Goal: Task Accomplishment & Management: Manage account settings

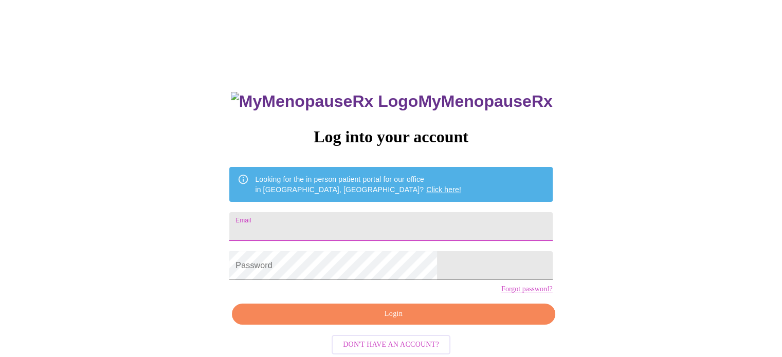
click at [322, 225] on input "Email" at bounding box center [390, 226] width 323 height 29
type input "[EMAIL_ADDRESS][DOMAIN_NAME]"
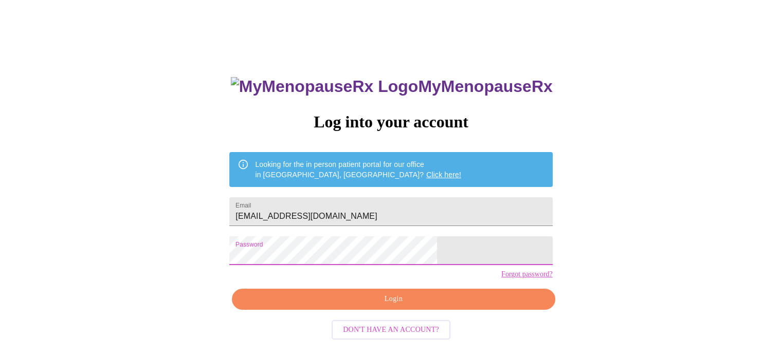
scroll to position [20, 0]
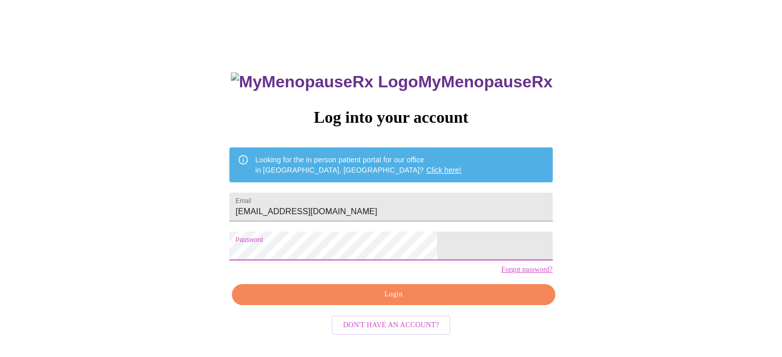
click at [375, 301] on span "Login" at bounding box center [393, 294] width 299 height 13
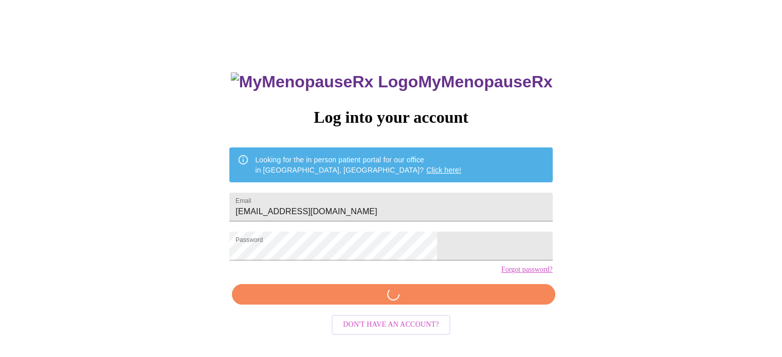
scroll to position [19, 0]
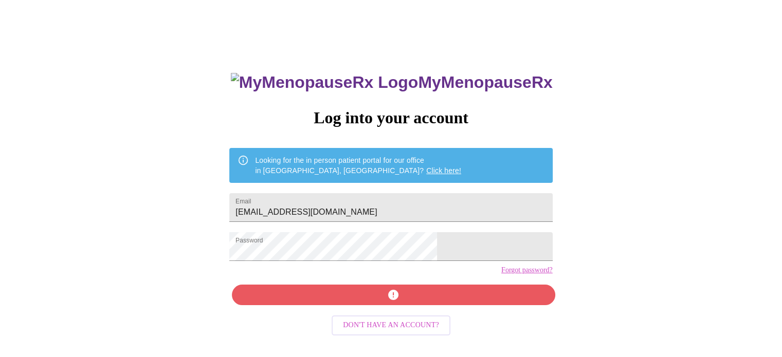
click at [501, 274] on link "Forgot password?" at bounding box center [526, 270] width 51 height 8
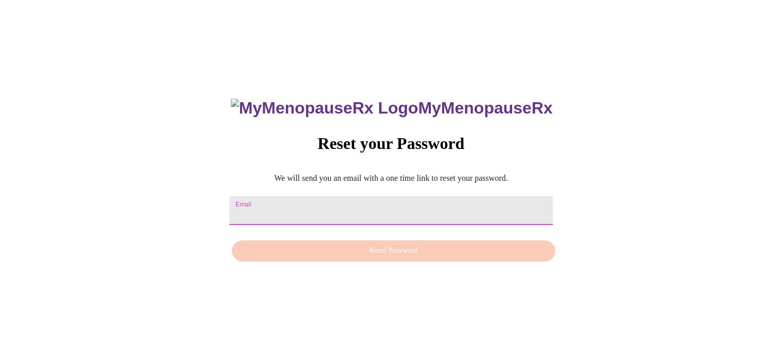
click at [293, 215] on input "Email" at bounding box center [390, 210] width 323 height 29
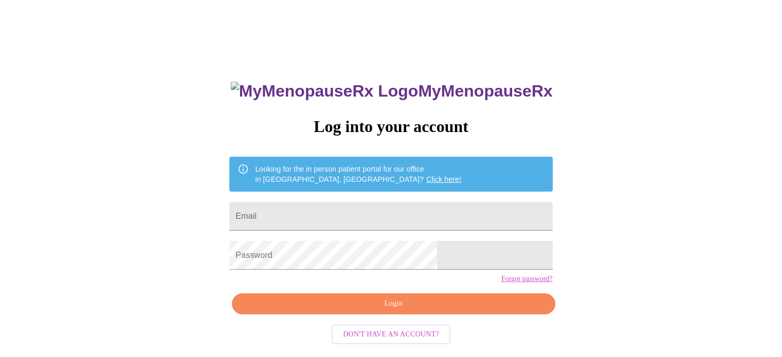
scroll to position [19, 0]
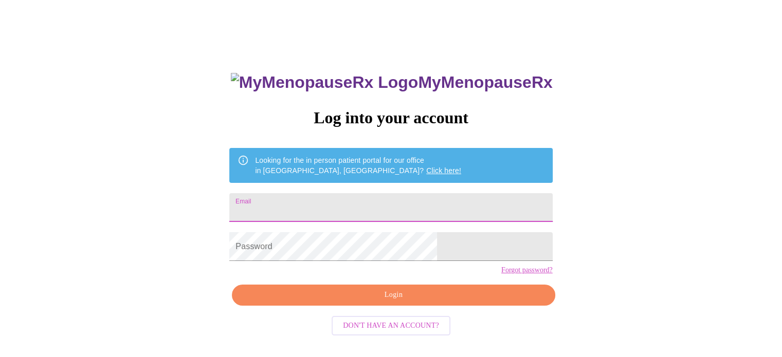
click at [314, 205] on input "Email" at bounding box center [390, 207] width 323 height 29
type input "krisryan826@yahoo.com"
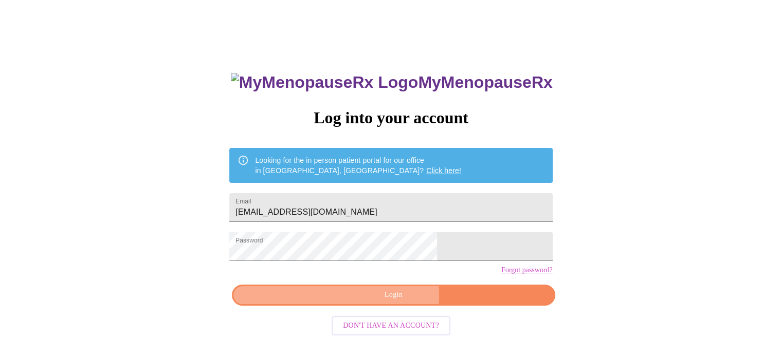
click at [381, 302] on span "Login" at bounding box center [393, 295] width 299 height 13
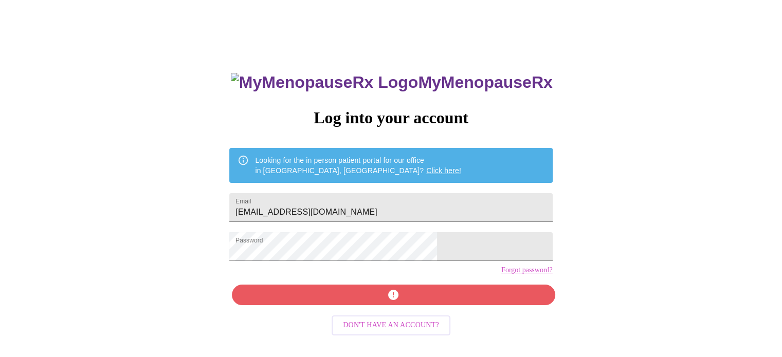
click at [501, 274] on link "Forgot password?" at bounding box center [526, 270] width 51 height 8
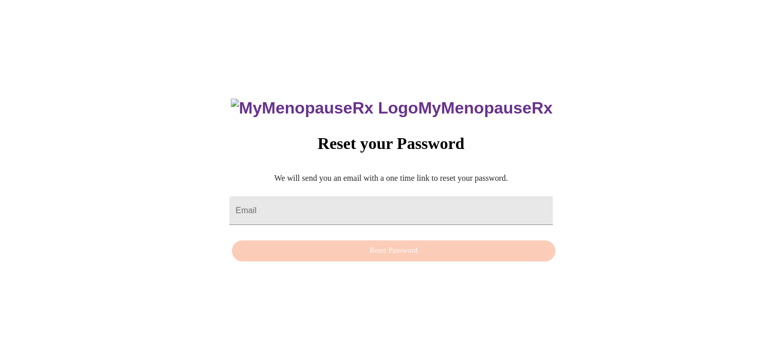
scroll to position [10, 0]
click at [349, 196] on input "Email" at bounding box center [390, 210] width 323 height 29
type input "krisryan826@yahoo.com"
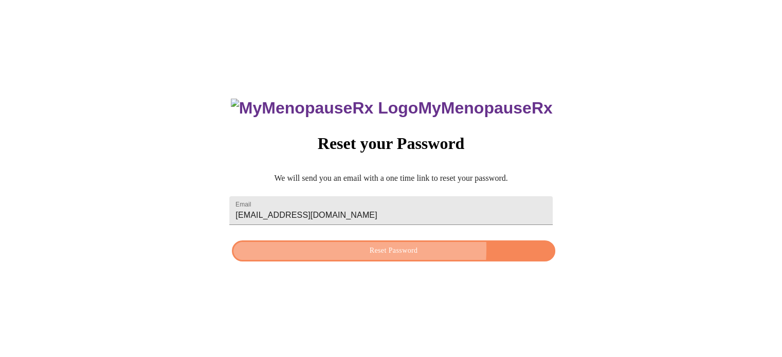
click at [361, 249] on span "Reset Password" at bounding box center [393, 251] width 299 height 13
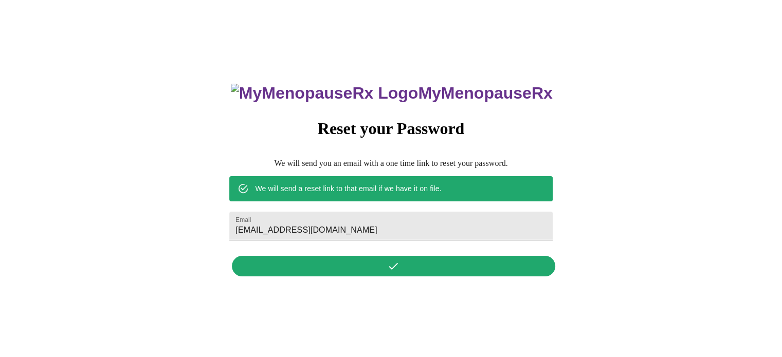
scroll to position [0, 0]
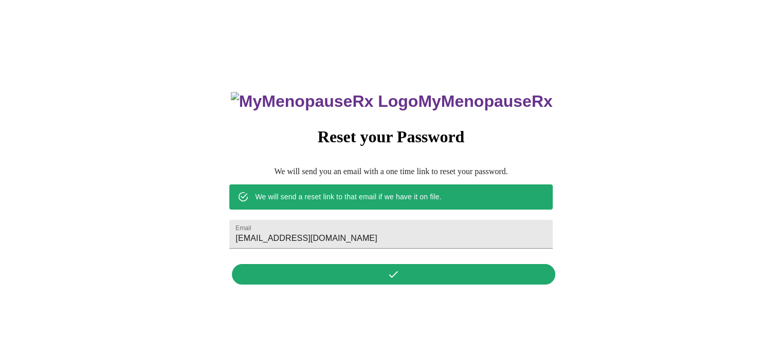
click at [391, 273] on div "MyMenopauseRx Reset your Password We will send you an email with a one time lin…" at bounding box center [390, 183] width 343 height 214
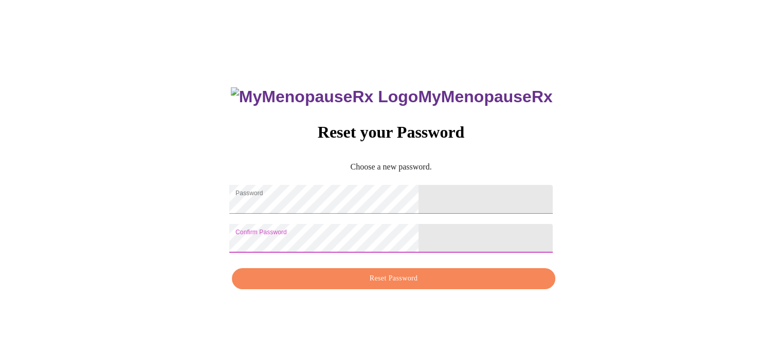
click at [366, 285] on span "Reset Password" at bounding box center [393, 278] width 299 height 13
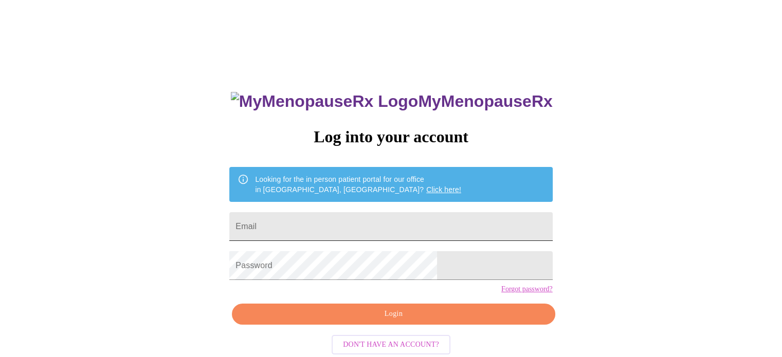
click at [346, 225] on input "Email" at bounding box center [390, 226] width 323 height 29
type input "krisryan826@yahoo.com"
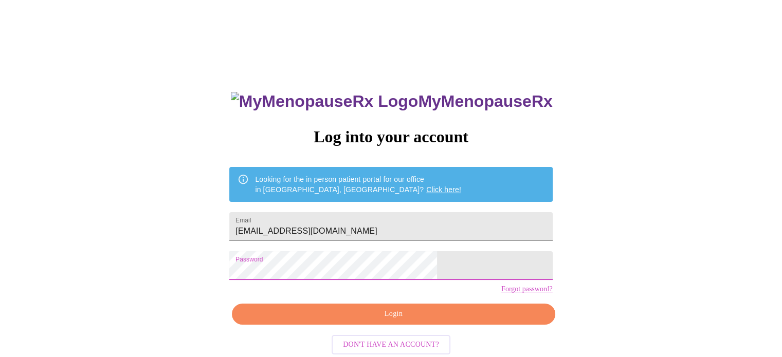
click at [370, 321] on span "Login" at bounding box center [393, 314] width 299 height 13
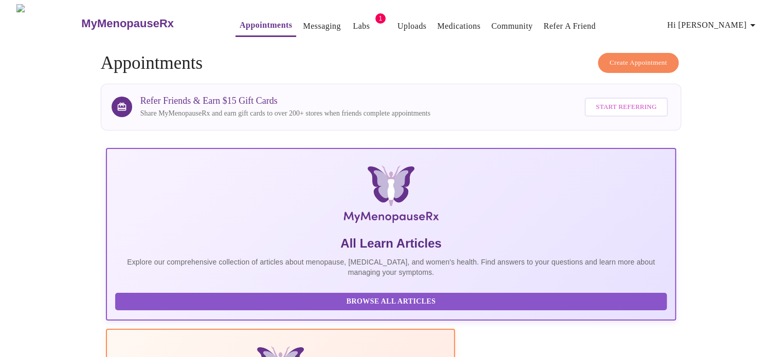
click at [351, 18] on button "Labs" at bounding box center [361, 26] width 33 height 21
click at [375, 14] on span "1" at bounding box center [380, 18] width 10 height 10
click at [349, 22] on span "Labs" at bounding box center [361, 26] width 25 height 14
click at [375, 13] on span "1" at bounding box center [380, 18] width 10 height 10
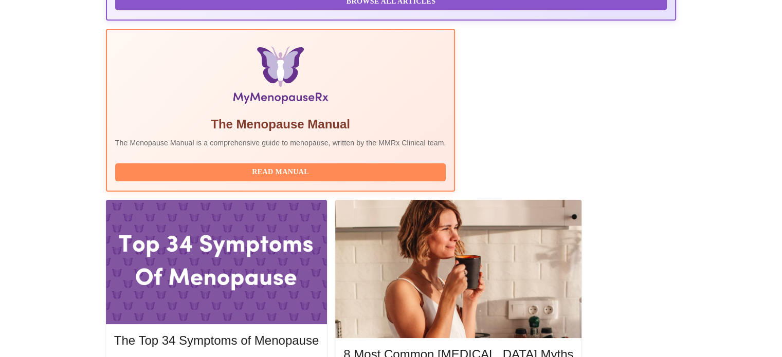
scroll to position [320, 0]
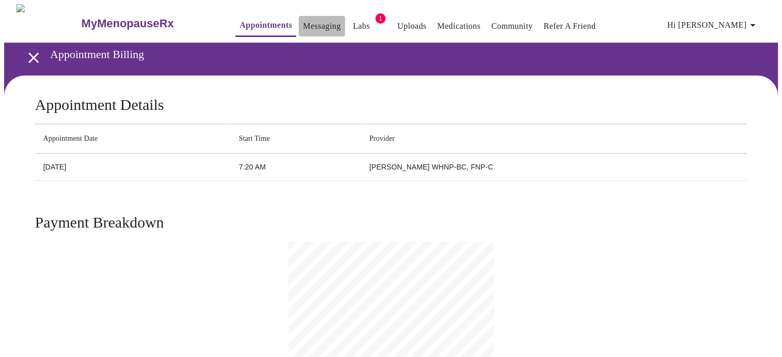
click at [304, 24] on link "Messaging" at bounding box center [322, 26] width 38 height 14
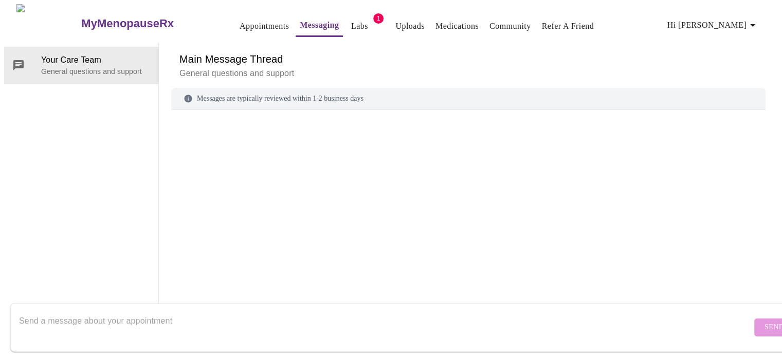
click at [351, 21] on link "Labs" at bounding box center [359, 26] width 17 height 14
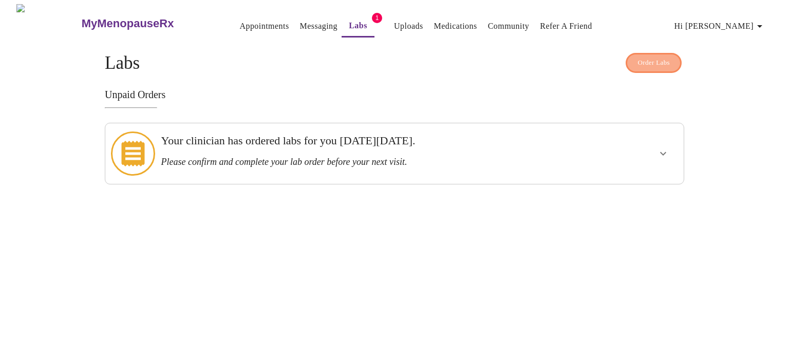
click at [641, 60] on span "Order Labs" at bounding box center [654, 63] width 32 height 12
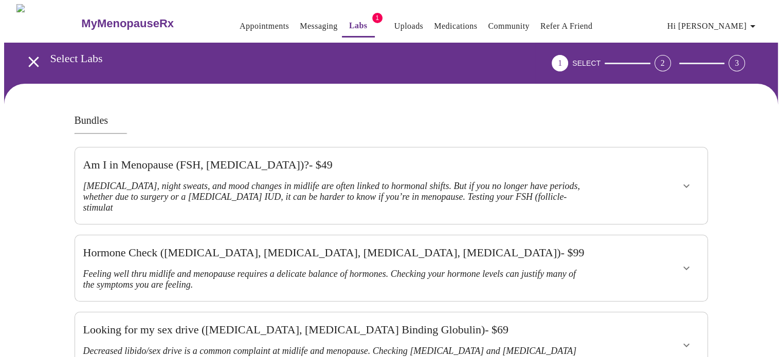
click at [300, 24] on link "Messaging" at bounding box center [319, 26] width 38 height 14
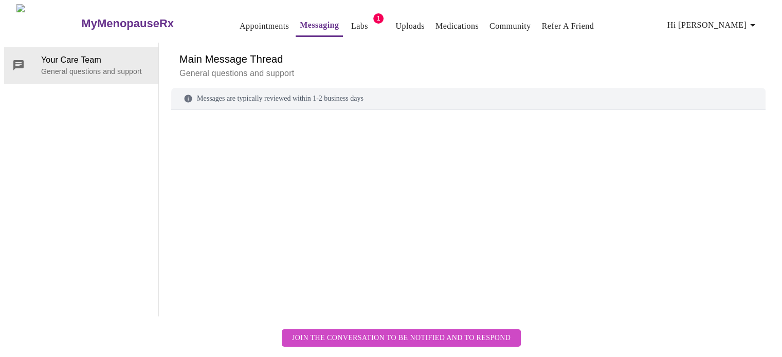
scroll to position [39, 0]
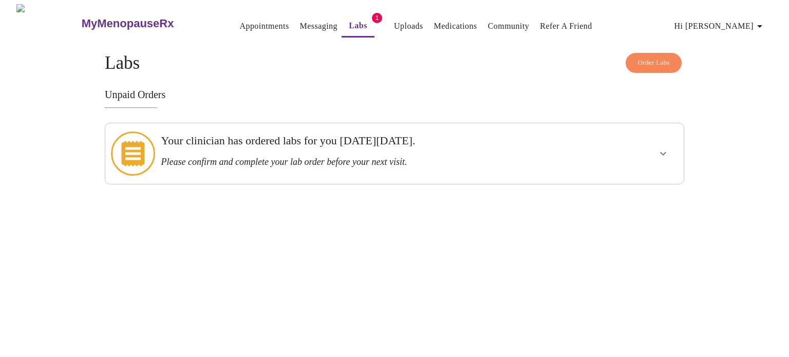
click at [372, 14] on span "1" at bounding box center [377, 18] width 10 height 10
click at [652, 61] on span "Order Labs" at bounding box center [654, 63] width 32 height 12
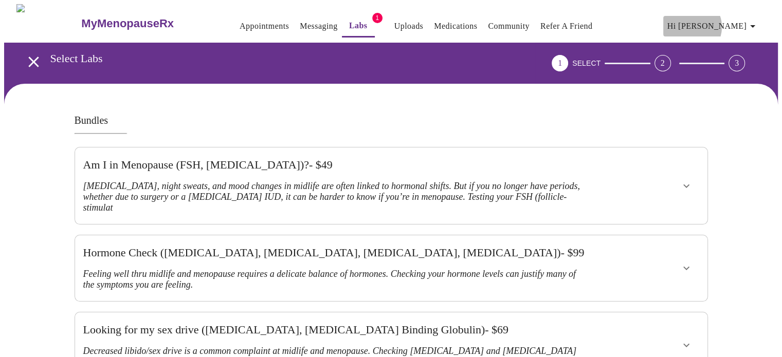
click at [736, 23] on span "Hi [PERSON_NAME]" at bounding box center [712, 26] width 91 height 14
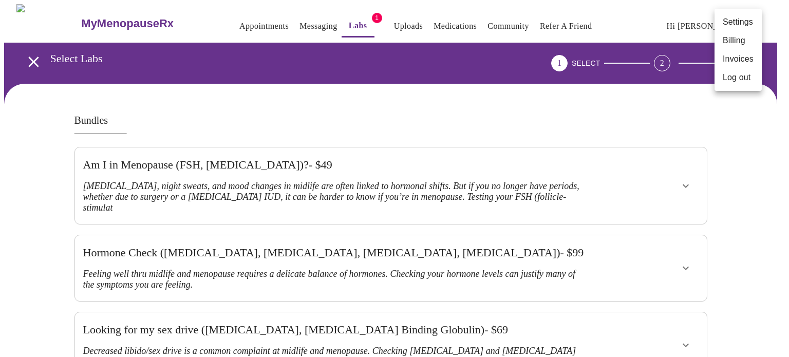
click at [666, 26] on div at bounding box center [394, 178] width 789 height 357
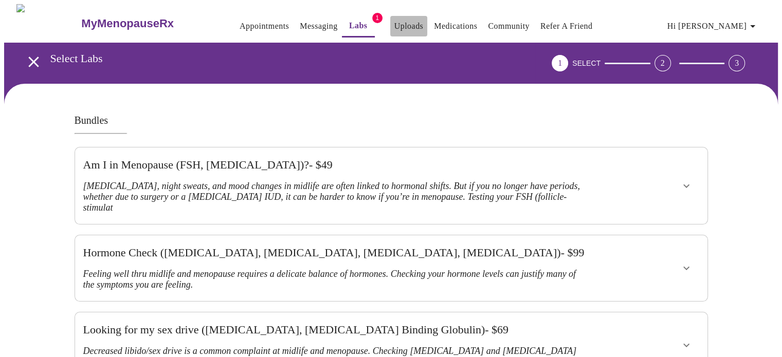
click at [395, 23] on link "Uploads" at bounding box center [408, 26] width 29 height 14
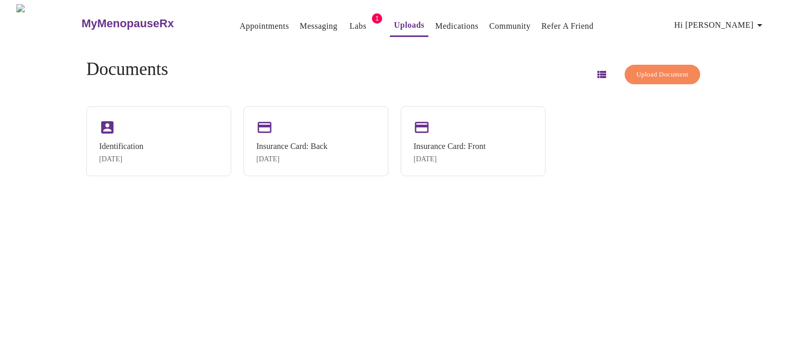
click at [435, 23] on link "Medications" at bounding box center [456, 26] width 43 height 14
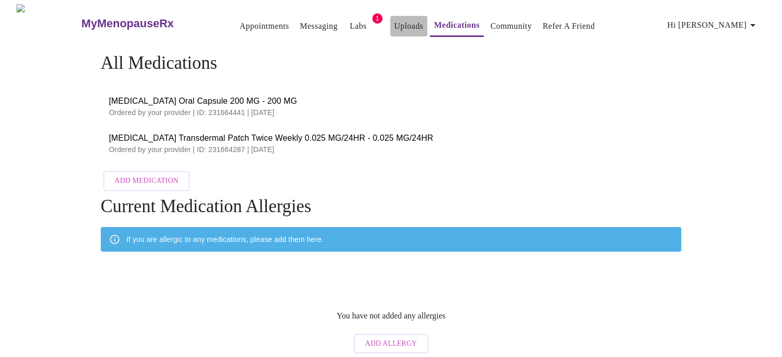
click at [394, 20] on link "Uploads" at bounding box center [408, 26] width 29 height 14
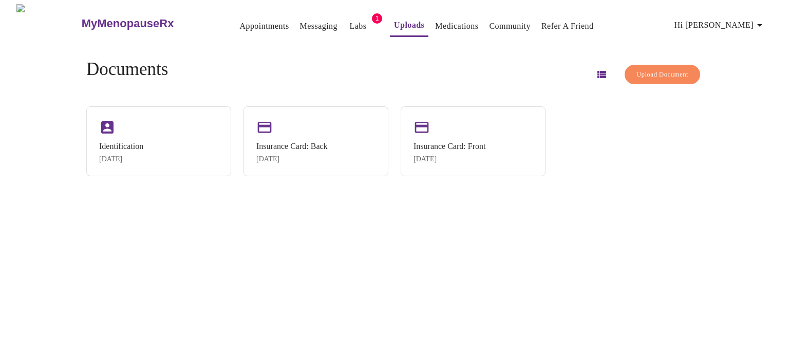
click at [348, 21] on span "Labs" at bounding box center [358, 26] width 25 height 14
click at [350, 26] on link "Labs" at bounding box center [358, 26] width 17 height 14
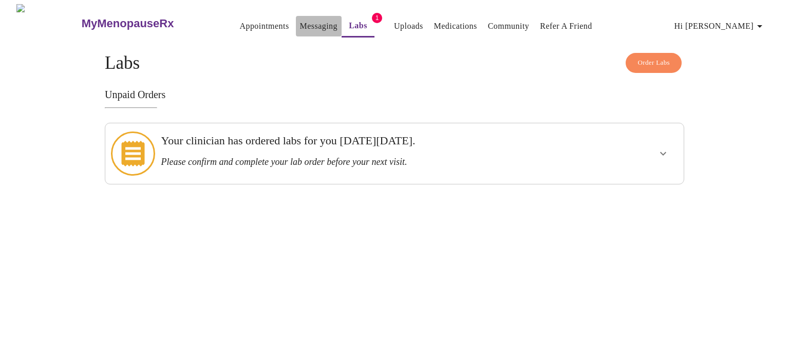
click at [301, 24] on link "Messaging" at bounding box center [319, 26] width 38 height 14
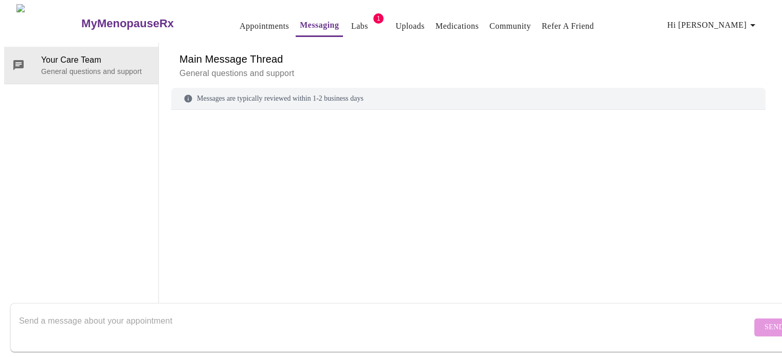
click at [341, 141] on div at bounding box center [468, 198] width 594 height 153
click at [319, 88] on div "Messages are typically reviewed within 1-2 business days" at bounding box center [468, 99] width 594 height 22
click at [273, 313] on textarea "Send a message about your appointment" at bounding box center [385, 327] width 732 height 33
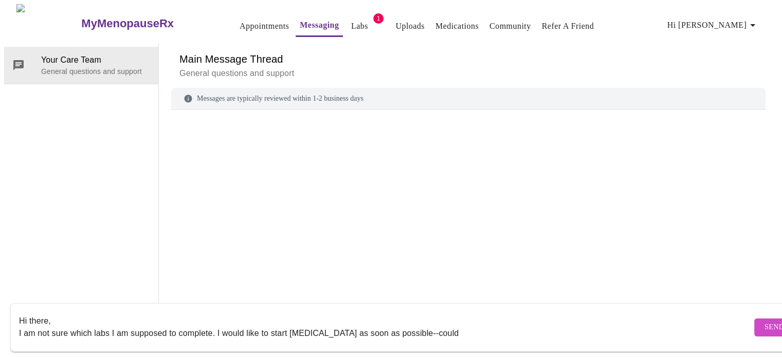
click at [215, 324] on textarea "Hi there, I am not sure which labs I am supposed to complete. I would like to s…" at bounding box center [385, 327] width 732 height 33
click at [600, 321] on textarea "Hi there, I am not sure which labs I am supposed to complete. There are many ch…" at bounding box center [385, 327] width 732 height 33
click at [310, 324] on textarea "Hi there, I am not sure which labs I am supposed to complete. There are many ch…" at bounding box center [385, 327] width 732 height 33
click at [615, 323] on textarea "Hi there, I am not sure which labs I am supposed to order. Could you please let…" at bounding box center [385, 327] width 732 height 33
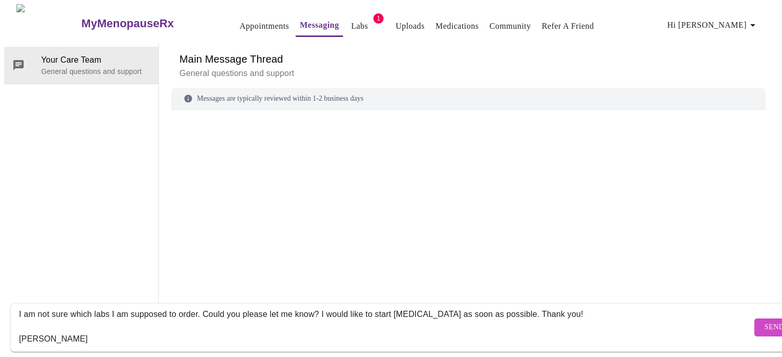
type textarea "Hi there, I am not sure which labs I am supposed to order. Could you please let…"
click at [764, 321] on span "Send" at bounding box center [774, 327] width 20 height 13
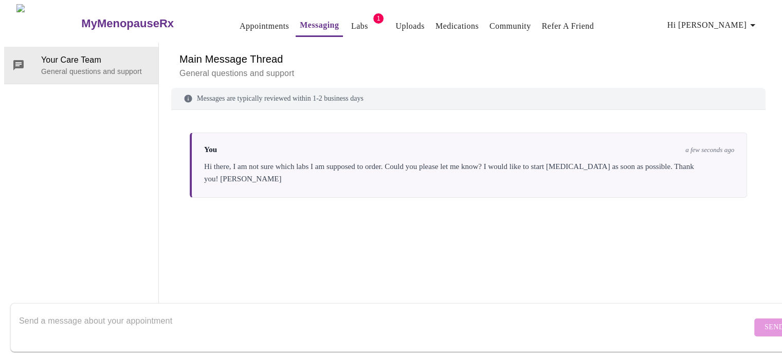
scroll to position [0, 0]
click at [351, 19] on link "Labs" at bounding box center [359, 26] width 17 height 14
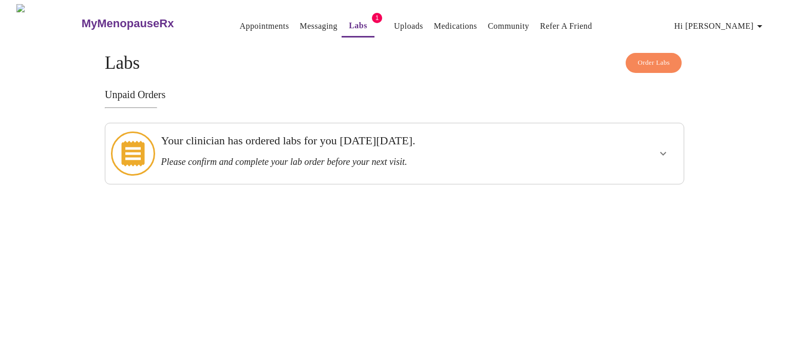
click at [363, 142] on h3 "Your clinician has ordered labs for you [DATE][DATE]." at bounding box center [367, 140] width 412 height 13
click at [663, 152] on icon "show more" at bounding box center [663, 153] width 12 height 12
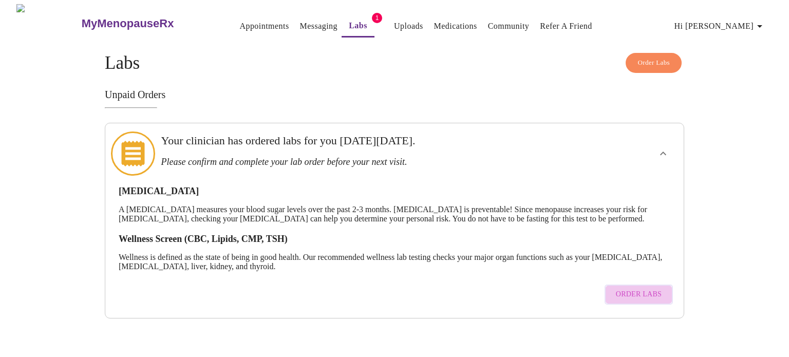
click at [647, 297] on span "Order Labs" at bounding box center [639, 294] width 46 height 13
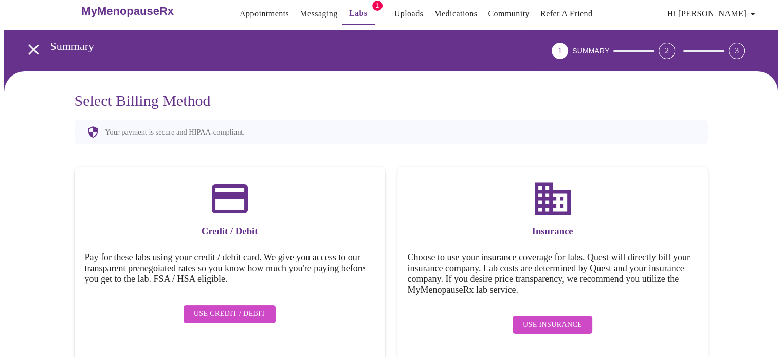
scroll to position [18, 0]
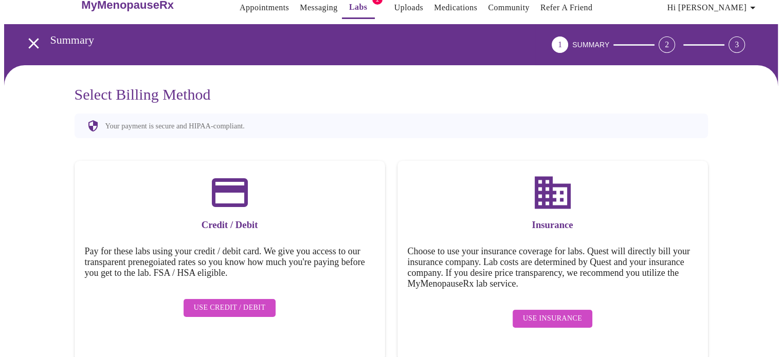
click at [533, 312] on span "Use Insurance" at bounding box center [552, 318] width 59 height 13
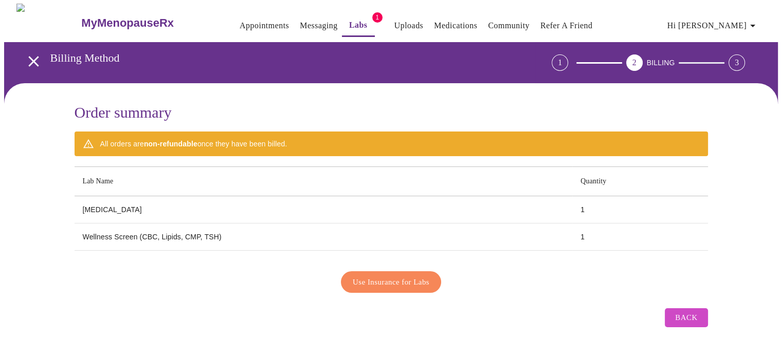
scroll to position [0, 0]
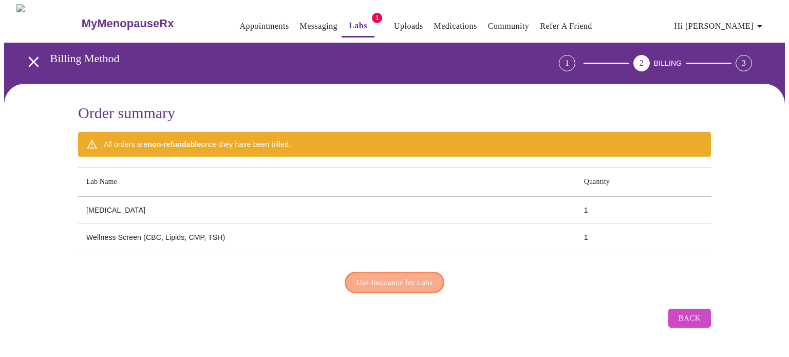
click at [433, 278] on span "Use Insurance for Labs" at bounding box center [395, 282] width 77 height 13
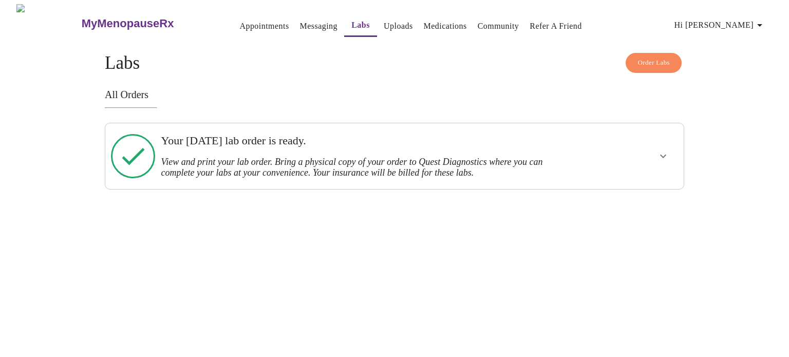
click at [329, 149] on div "Your [DATE] lab order is ready. View and print your lab order. Bring a physical…" at bounding box center [367, 156] width 412 height 44
click at [659, 157] on icon "show more" at bounding box center [663, 156] width 12 height 12
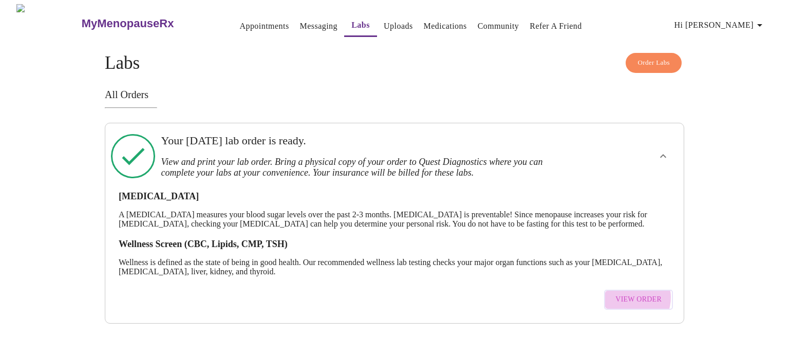
click at [631, 306] on span "View Order" at bounding box center [639, 299] width 46 height 13
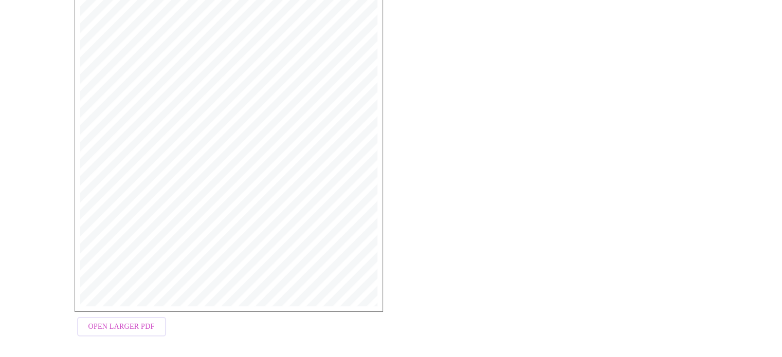
scroll to position [274, 0]
click at [141, 324] on span "Open Larger PDF" at bounding box center [121, 320] width 66 height 13
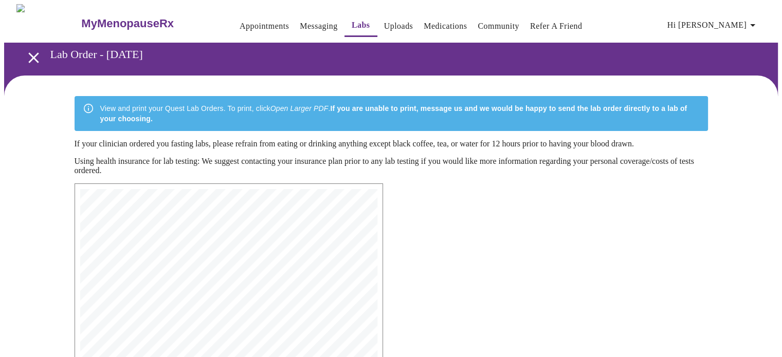
click at [300, 22] on link "Messaging" at bounding box center [319, 26] width 38 height 14
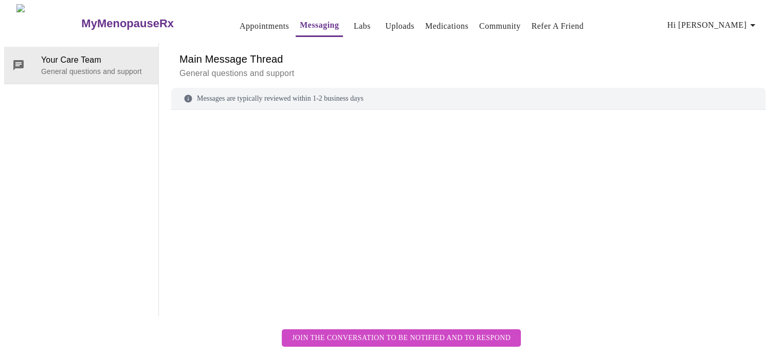
scroll to position [39, 0]
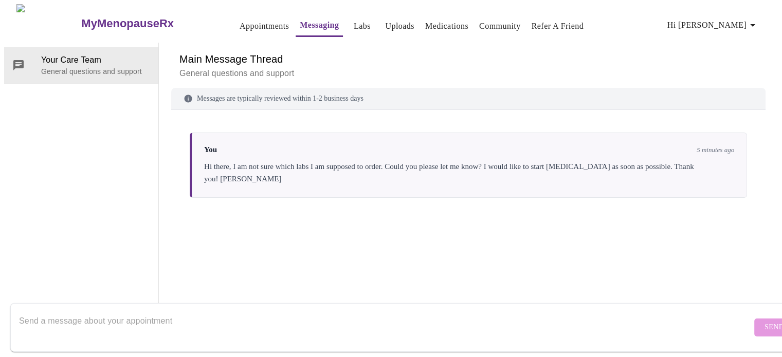
click at [339, 314] on textarea "Send a message about your appointment" at bounding box center [385, 327] width 732 height 33
type textarea "Nevermind--I found the order! Thanks"
click at [764, 321] on span "Send" at bounding box center [774, 327] width 20 height 13
